Goal: Information Seeking & Learning: Learn about a topic

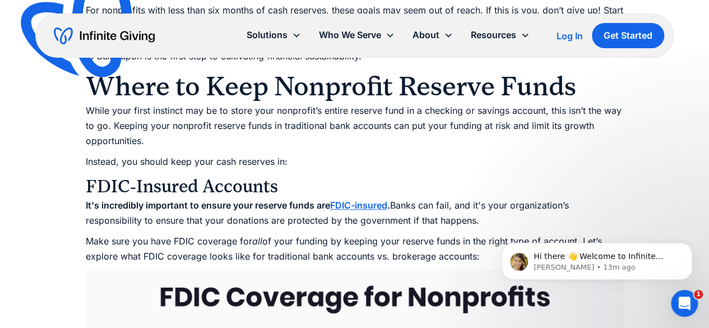
scroll to position [2692, 0]
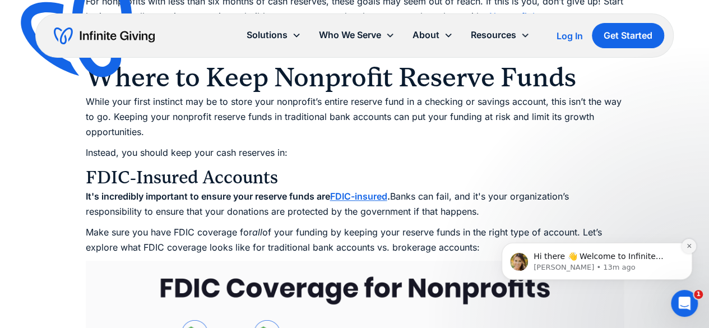
click at [692, 245] on icon "Dismiss notification" at bounding box center [689, 246] width 6 height 6
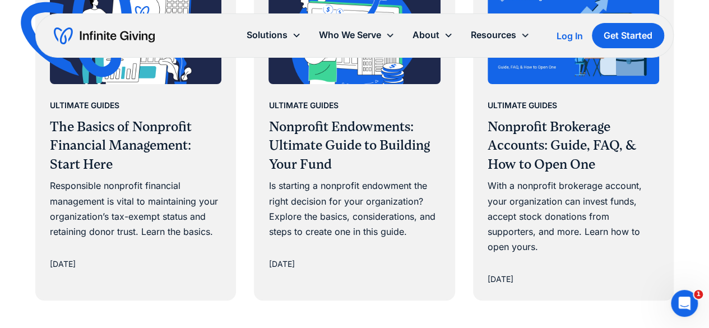
scroll to position [6394, 0]
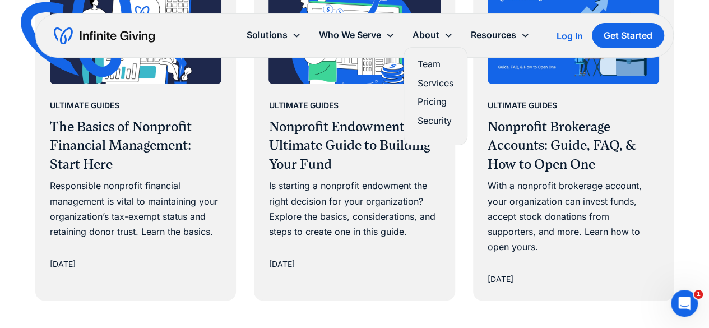
click at [427, 62] on link "Team" at bounding box center [436, 64] width 36 height 15
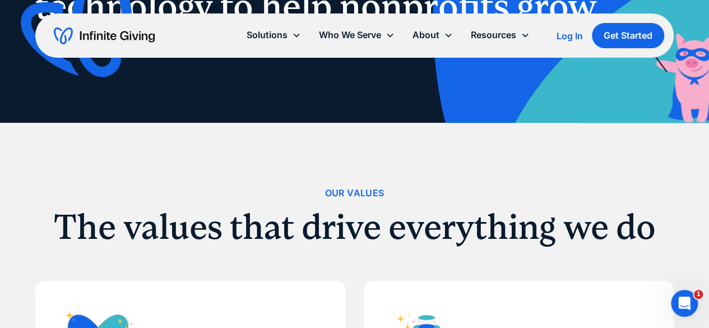
scroll to position [224, 0]
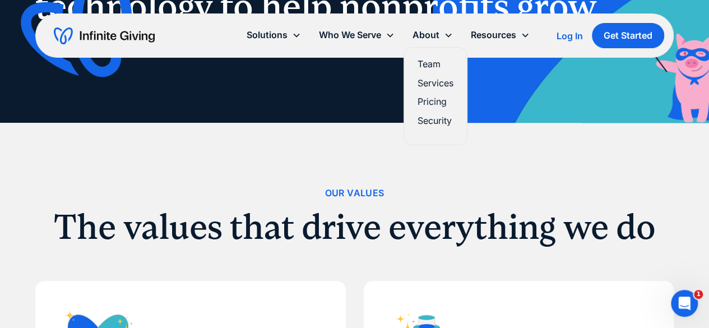
click at [443, 86] on link "Services" at bounding box center [436, 83] width 36 height 15
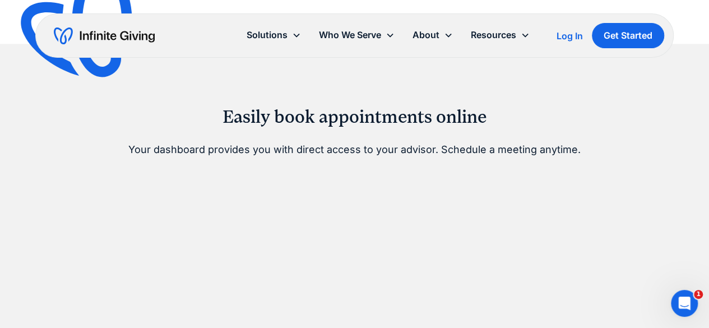
scroll to position [785, 0]
